Goal: Check status: Check status

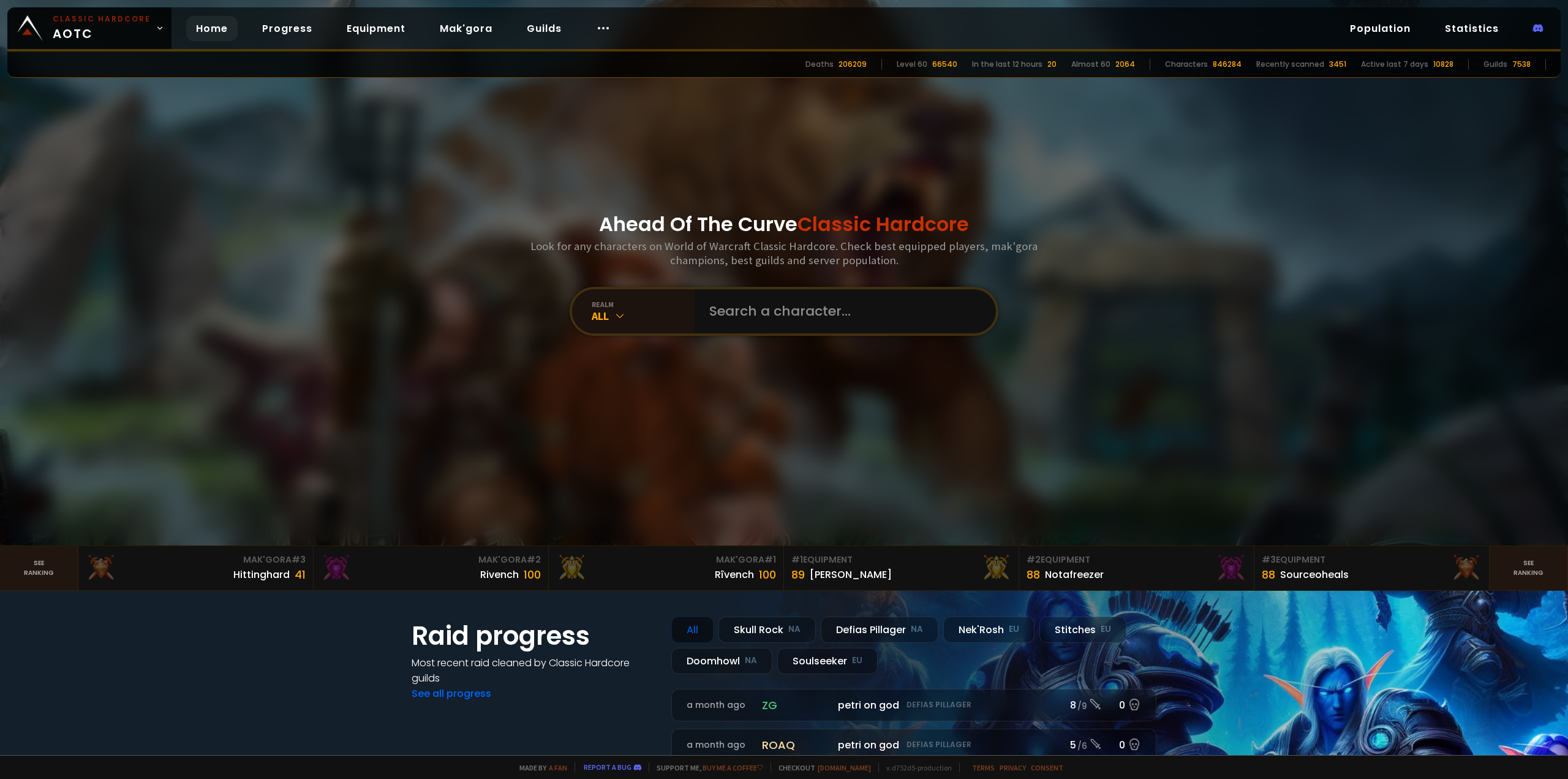
click at [728, 307] on input "text" at bounding box center [841, 311] width 279 height 44
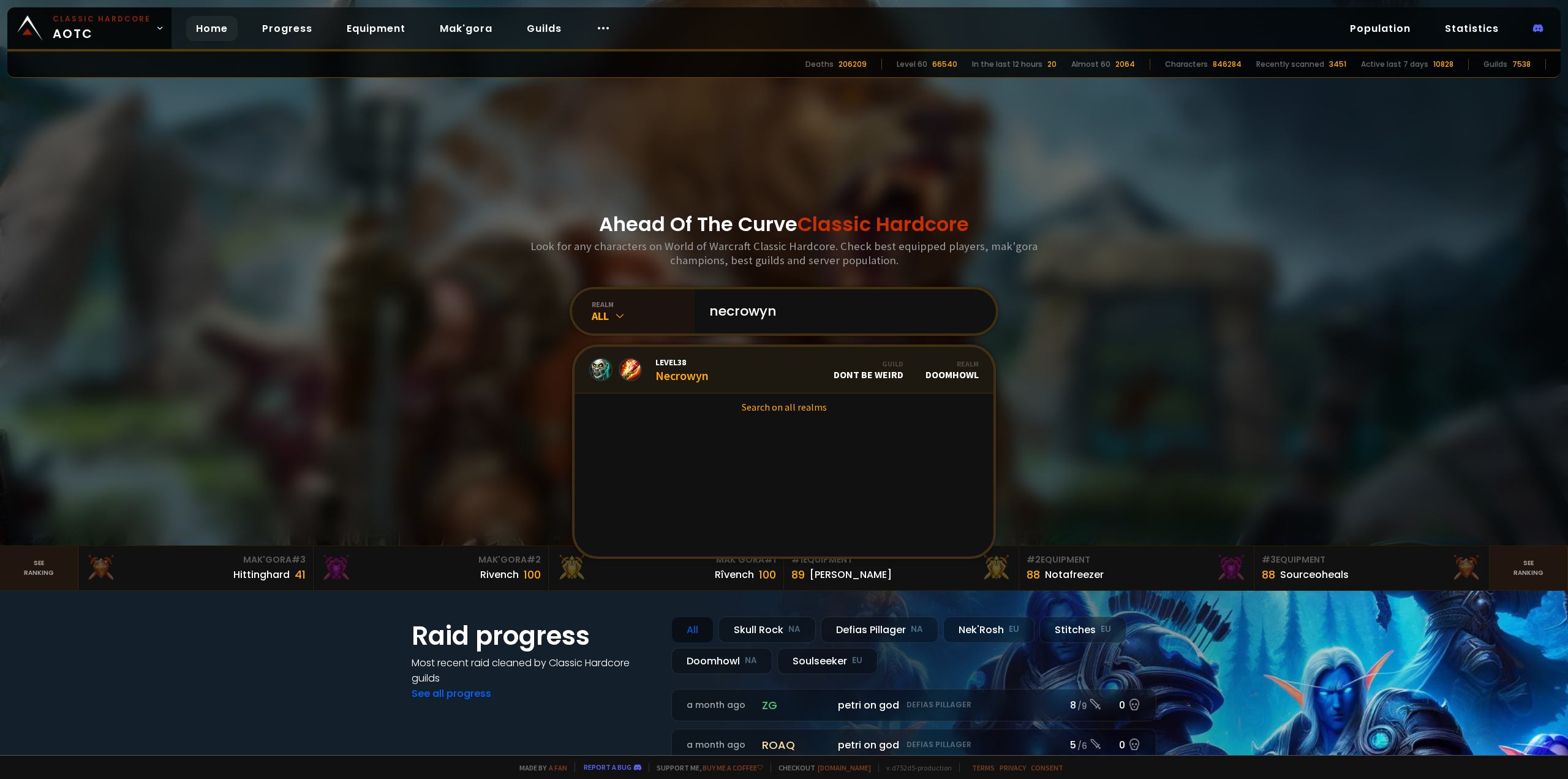
type input "necrowyn"
click at [702, 386] on link "Level 38 Necrowyn Guild Dont Be Weird Realm Doomhowl" at bounding box center [784, 370] width 419 height 47
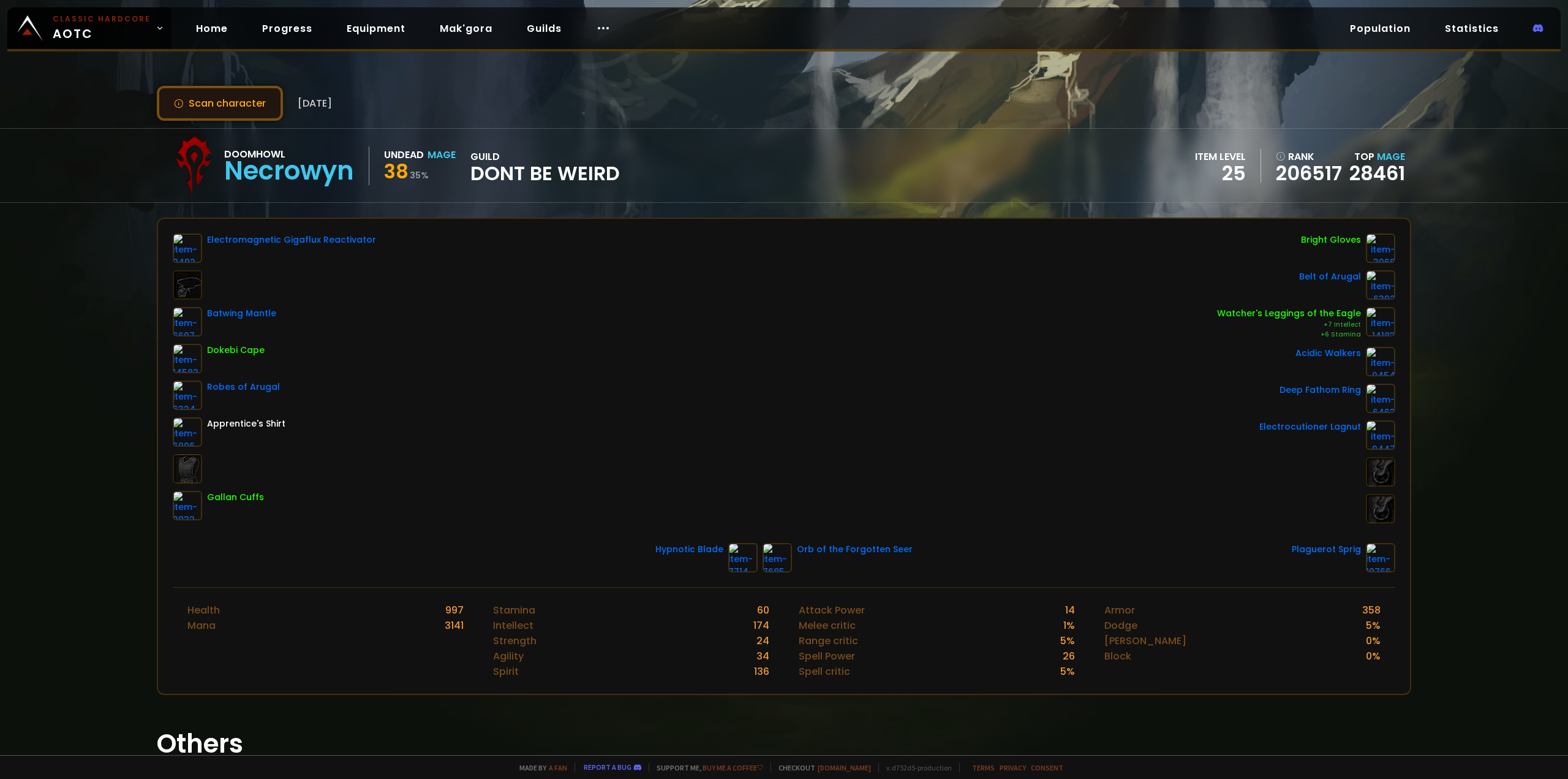
click at [244, 87] on button "Scan character" at bounding box center [221, 103] width 127 height 35
click at [215, 111] on button "Scan character" at bounding box center [221, 103] width 127 height 35
click at [250, 86] on button "Scan character" at bounding box center [221, 103] width 127 height 35
